Goal: Task Accomplishment & Management: Complete application form

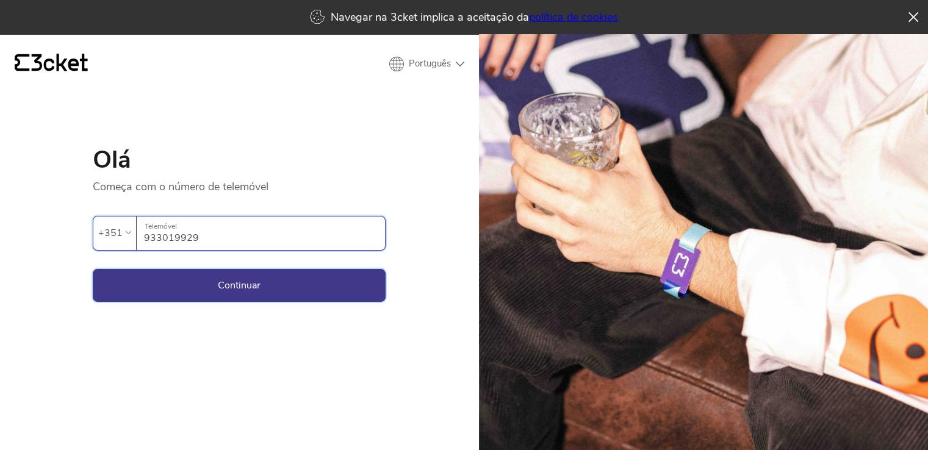
type input "933019929"
click at [217, 282] on button "Continuar" at bounding box center [239, 285] width 293 height 33
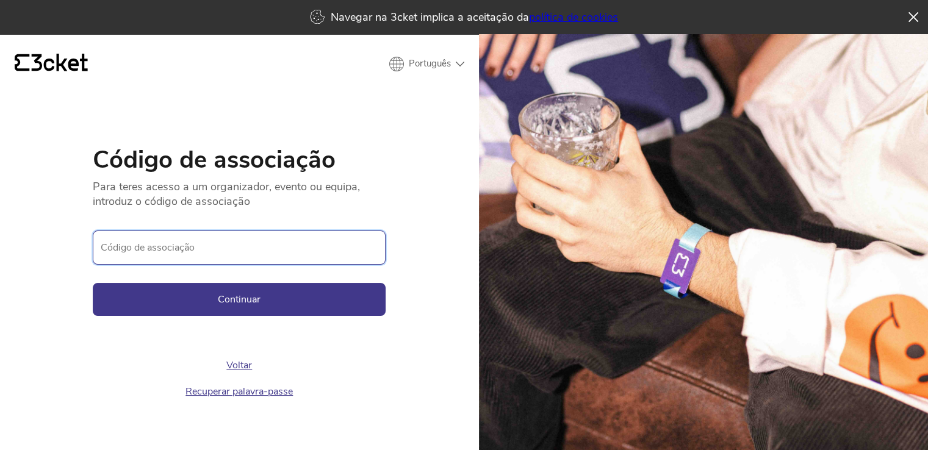
click at [199, 251] on input "Código de associação" at bounding box center [239, 248] width 293 height 34
paste input "337e50bab0854dd2a3cd56ddd09d1f33"
type input "337e50bab0854dd2a3cd56ddd09d1f33"
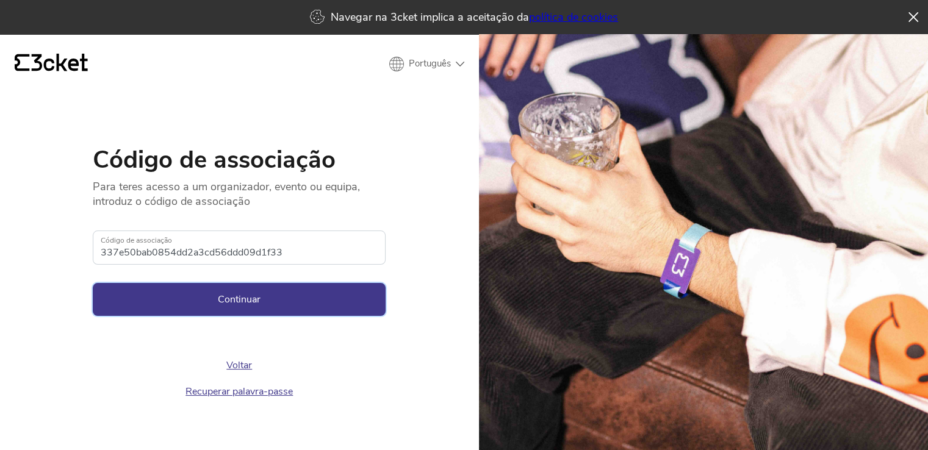
click at [243, 300] on button "Continuar" at bounding box center [239, 299] width 293 height 33
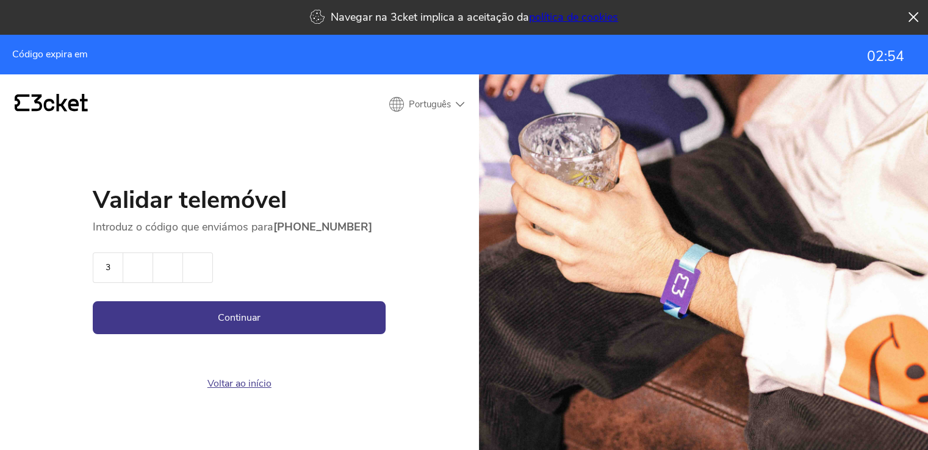
type input "3"
type input "8"
type input "2"
click at [248, 309] on button "Continuar" at bounding box center [239, 317] width 293 height 33
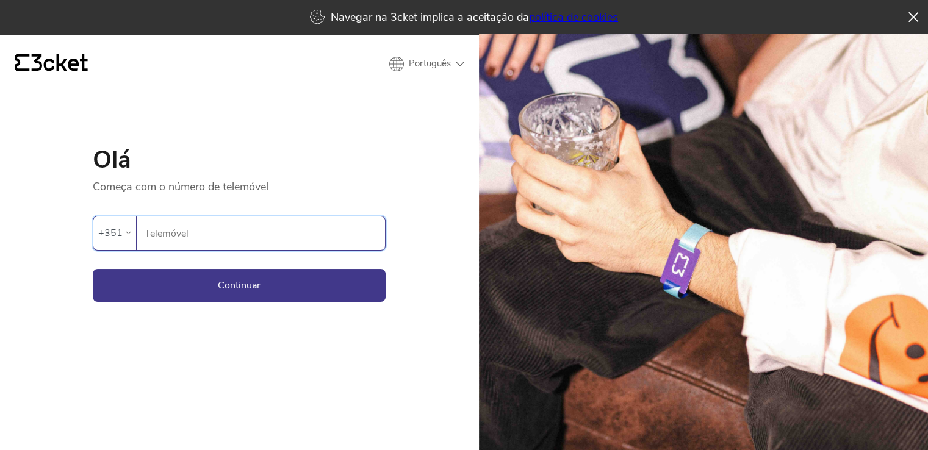
click at [259, 236] on input "Telemóvel" at bounding box center [264, 234] width 241 height 34
type input "933019929"
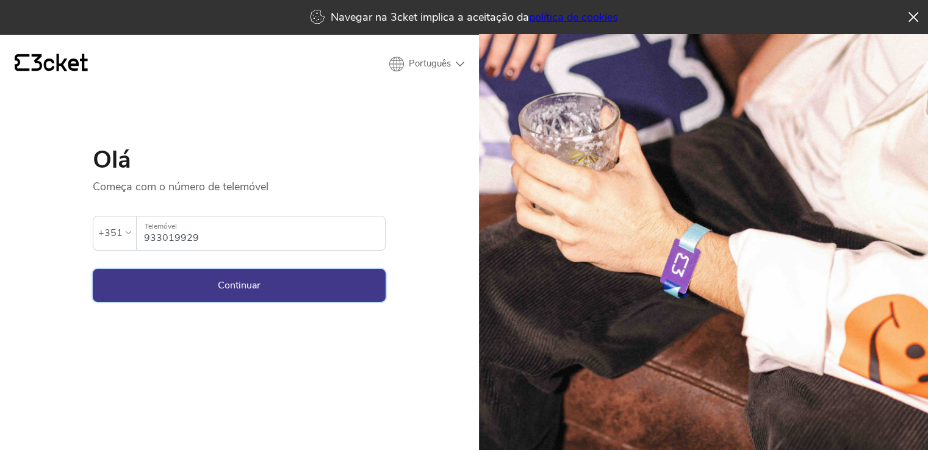
click at [253, 282] on button "Continuar" at bounding box center [239, 285] width 293 height 33
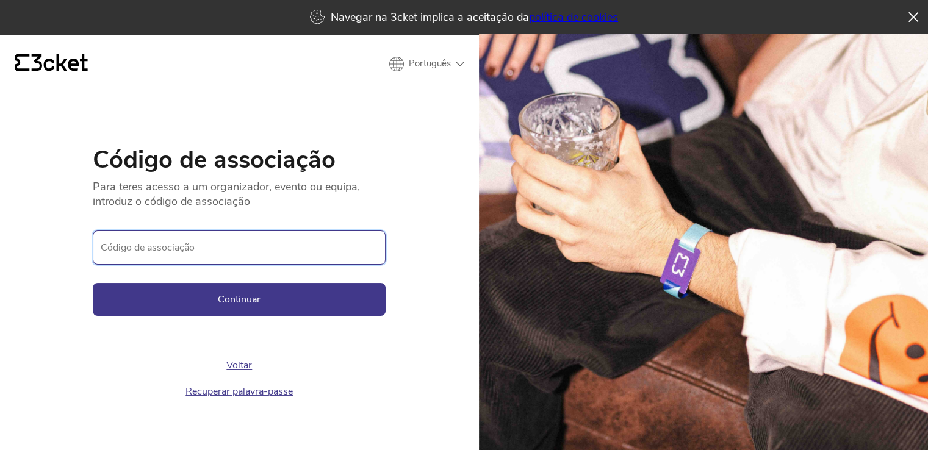
paste input "337e50bab0854dd2a3cd56ddd09d1f33"
type input "337e50bab0854dd2a3cd56ddd09d1f33"
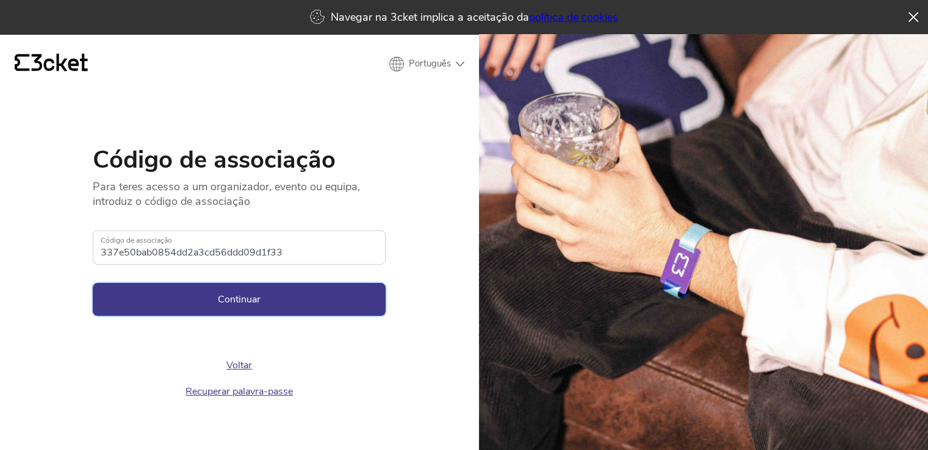
click at [257, 294] on button "Continuar" at bounding box center [239, 299] width 293 height 33
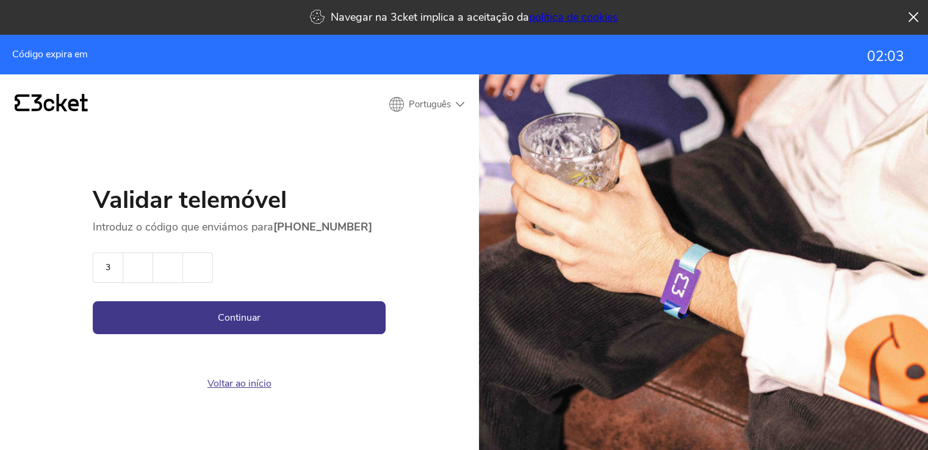
type input "3"
type input "8"
type input "2"
click at [93, 301] on button "Continuar" at bounding box center [239, 317] width 293 height 33
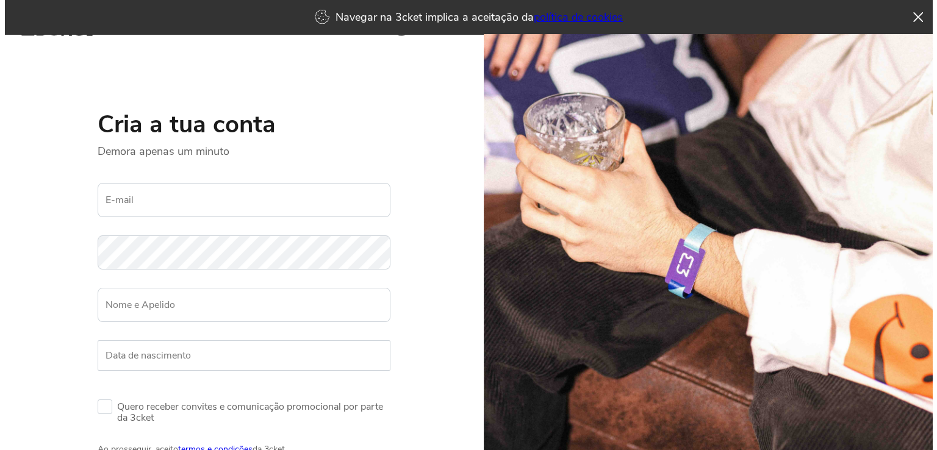
scroll to position [112, 0]
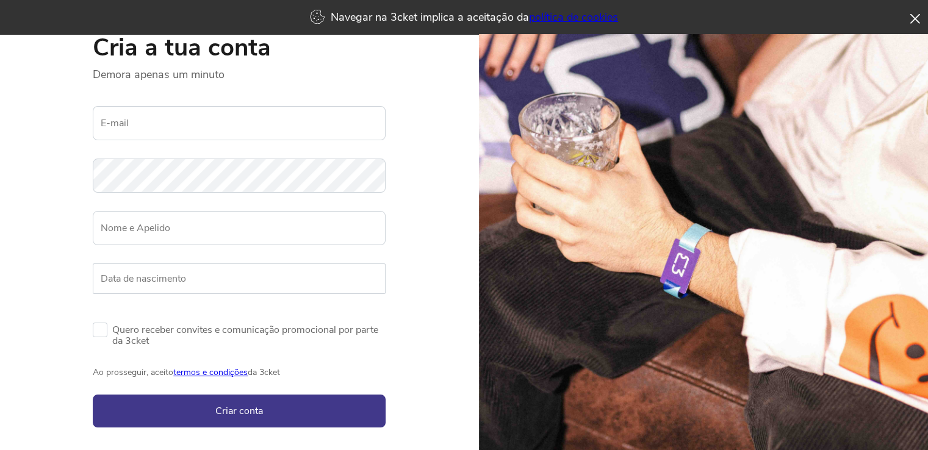
click at [915, 18] on icon at bounding box center [915, 19] width 10 height 10
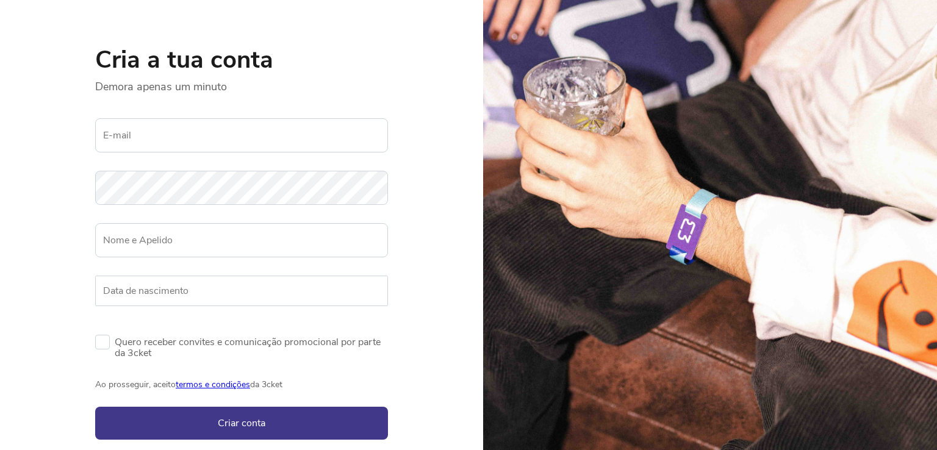
scroll to position [0, 0]
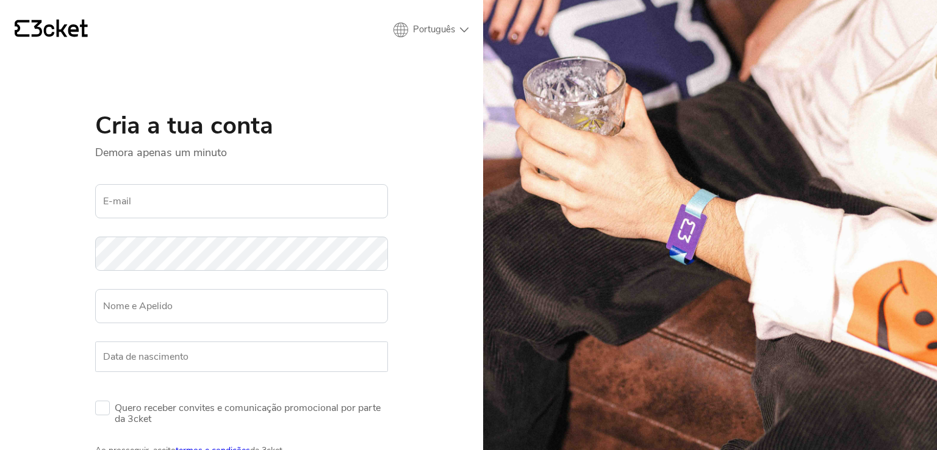
click at [27, 17] on div "{' '} Português English Português Español Cria a tua conta Demora apenas um min…" at bounding box center [241, 225] width 483 height 450
click at [36, 23] on icon "{' '}" at bounding box center [51, 29] width 73 height 18
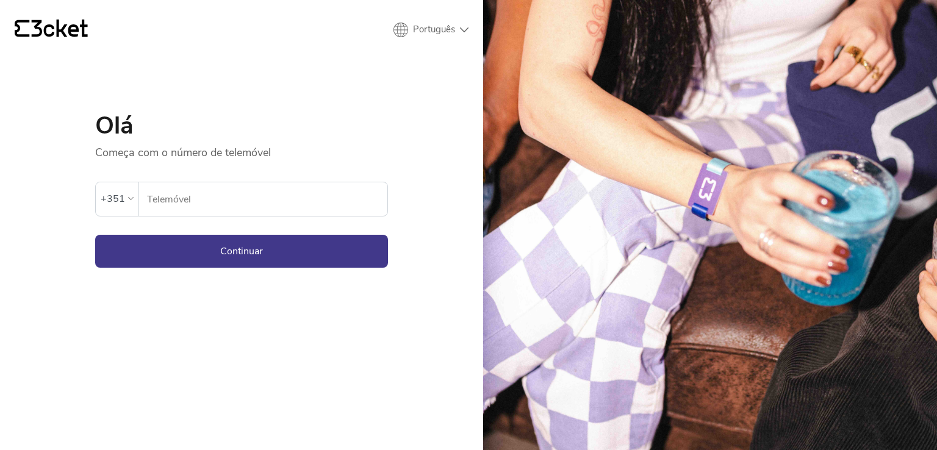
click at [218, 191] on input "Telemóvel" at bounding box center [266, 199] width 241 height 34
